Goal: Information Seeking & Learning: Find specific fact

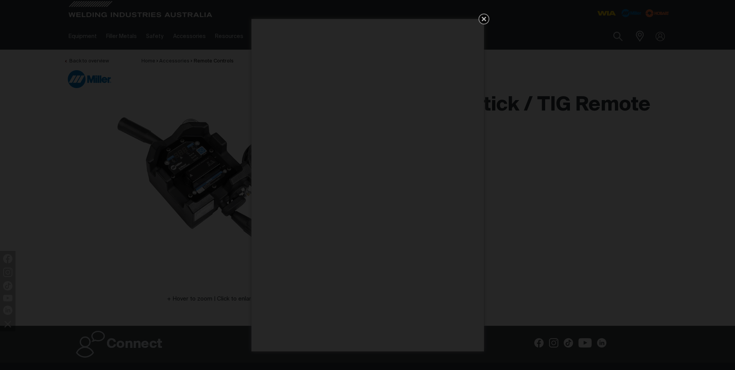
click at [485, 19] on icon "Get 5 WIA Welding Guides Free!" at bounding box center [484, 19] width 5 height 5
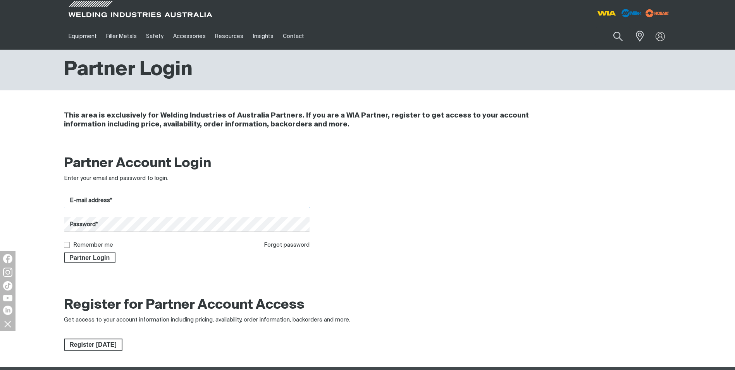
type input "[PERSON_NAME][EMAIL_ADDRESS][DOMAIN_NAME]"
click at [67, 244] on input "Remember me" at bounding box center [66, 244] width 5 height 5
checkbox input "true"
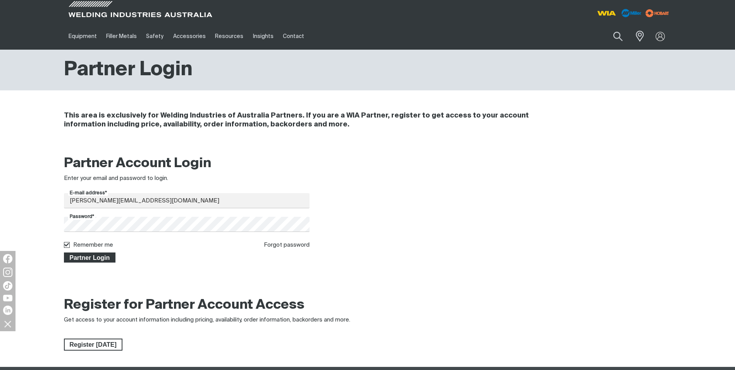
click at [74, 254] on span "Partner Login" at bounding box center [90, 257] width 50 height 10
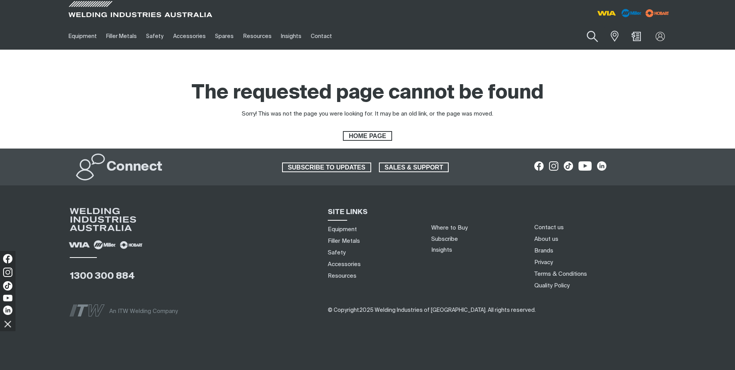
click at [595, 34] on button "Search products" at bounding box center [592, 37] width 31 height 22
click at [561, 36] on input "Search" at bounding box center [545, 36] width 119 height 17
click at [546, 33] on input "Search" at bounding box center [545, 36] width 119 height 17
type input "mr301325"
click at [509, 54] on span "Suggestions" at bounding box center [500, 58] width 19 height 20
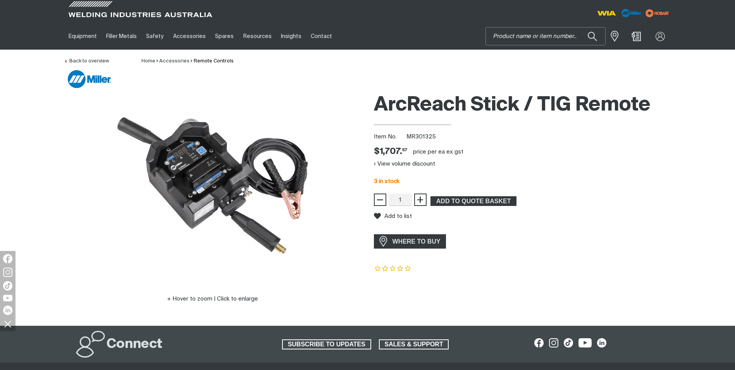
click at [518, 39] on input "Search" at bounding box center [545, 36] width 119 height 17
paste input "MR300430"
type input "MR300430"
click at [580, 27] on button "Search products" at bounding box center [593, 36] width 26 height 18
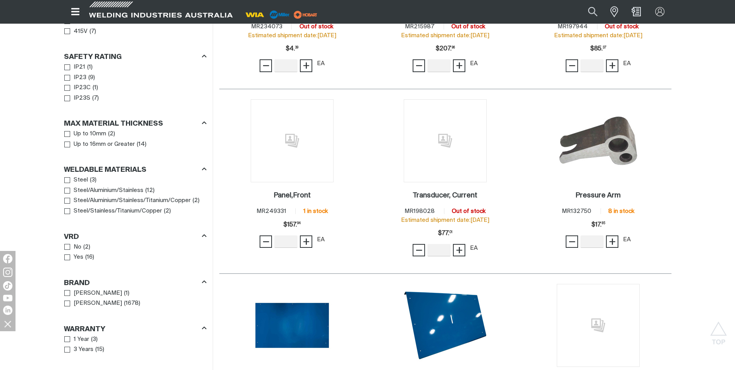
scroll to position [426, 0]
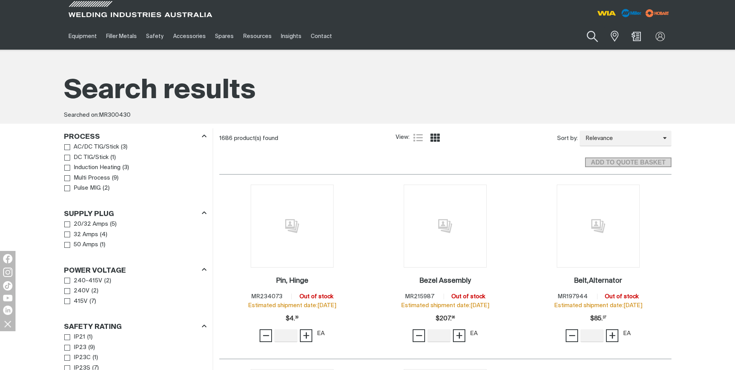
click at [590, 35] on button "Search products" at bounding box center [592, 37] width 31 height 22
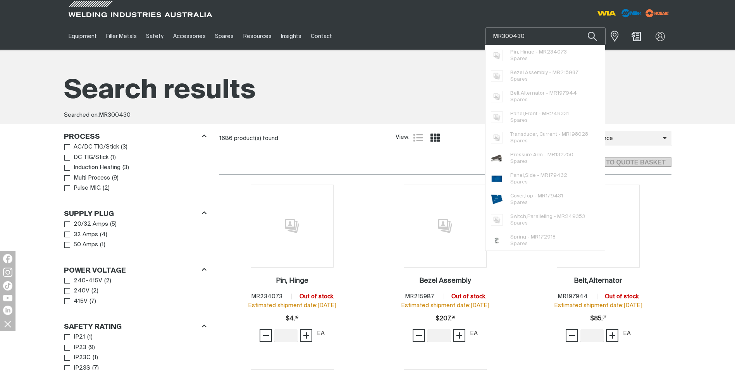
drag, startPoint x: 533, startPoint y: 39, endPoint x: 482, endPoint y: 38, distance: 50.4
click at [482, 38] on div "Equipment Stick Welders TIG Welders MIG Welders Multi-Process Welders Engine Dr…" at bounding box center [368, 36] width 608 height 27
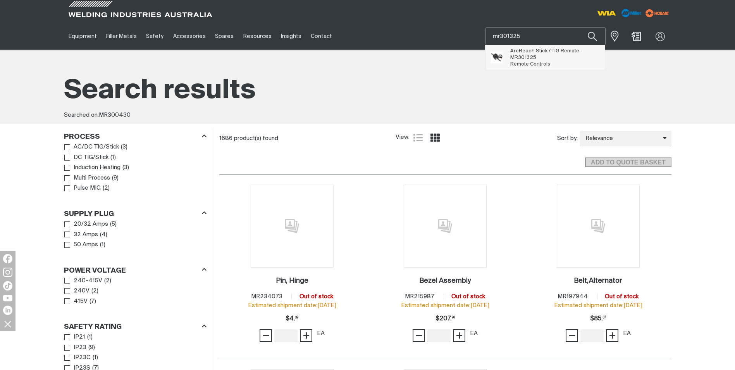
type input "mr301325"
click at [504, 58] on span "Suggestions" at bounding box center [500, 58] width 19 height 20
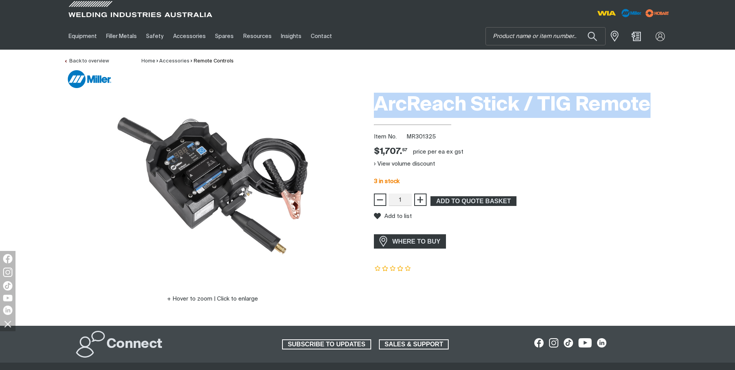
drag, startPoint x: 656, startPoint y: 104, endPoint x: 375, endPoint y: 105, distance: 281.9
click at [375, 105] on h1 "ArcReach Stick / TIG Remote" at bounding box center [523, 105] width 298 height 25
copy h1 "ArcReach Stick / TIG Remote"
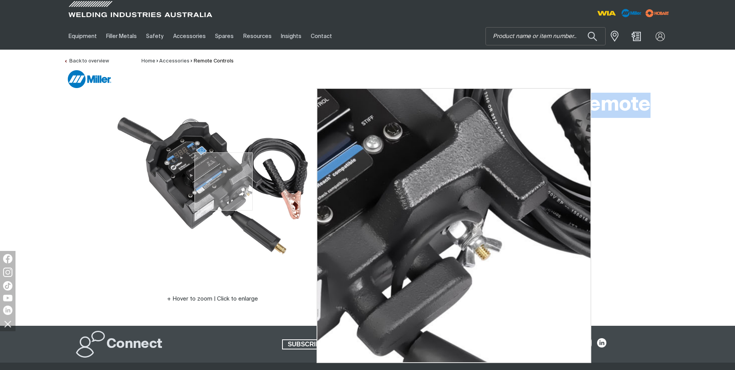
click at [224, 181] on img at bounding box center [213, 186] width 194 height 194
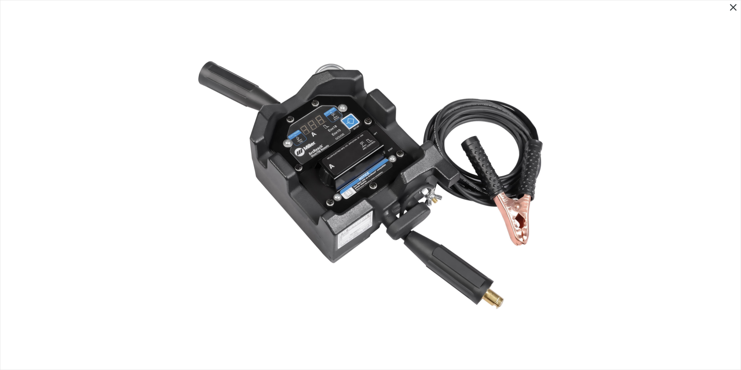
click at [733, 7] on icon "Close pop-up overlay" at bounding box center [733, 7] width 7 height 7
